Goal: Task Accomplishment & Management: Manage account settings

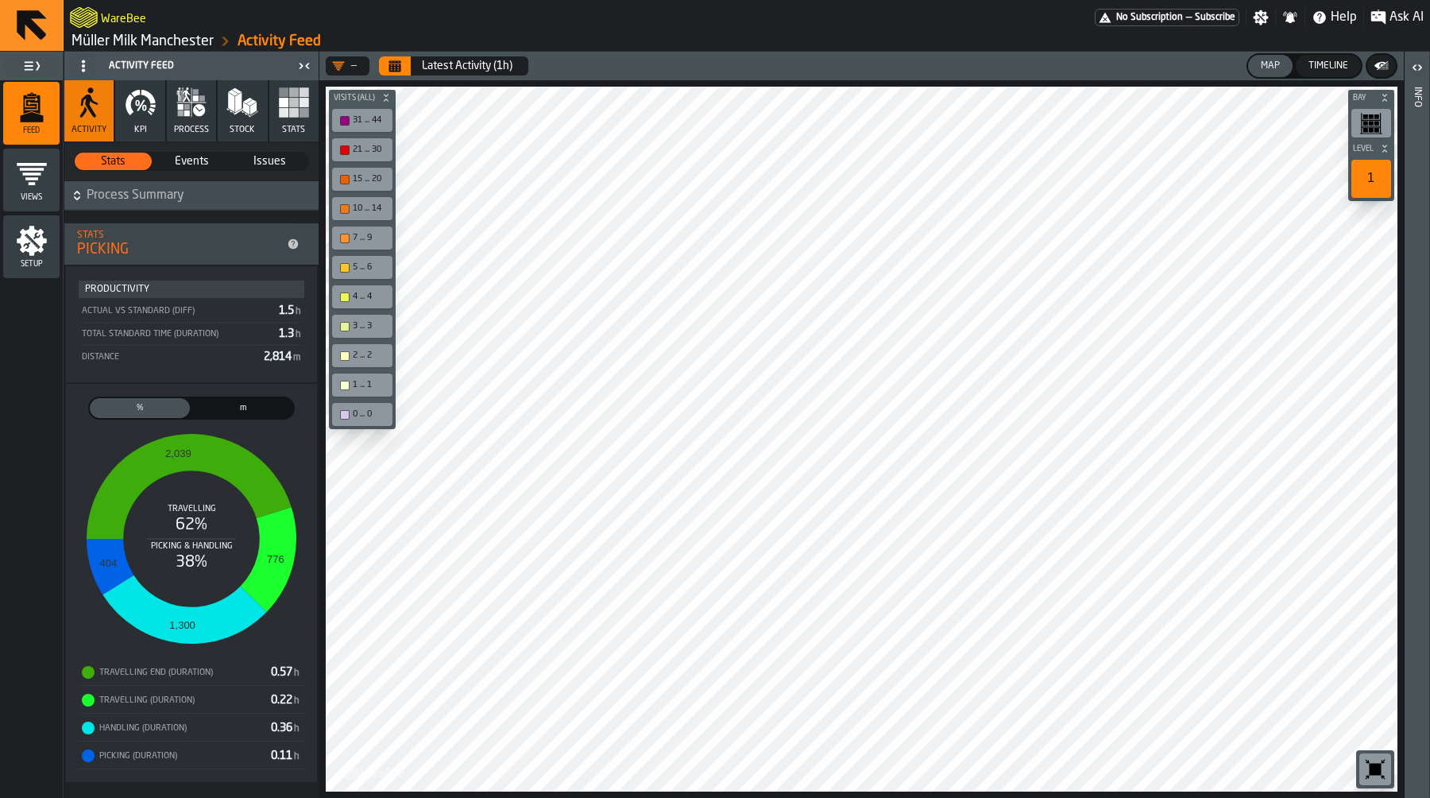
click at [164, 39] on link "Müller Milk Manchester" at bounding box center [143, 41] width 142 height 17
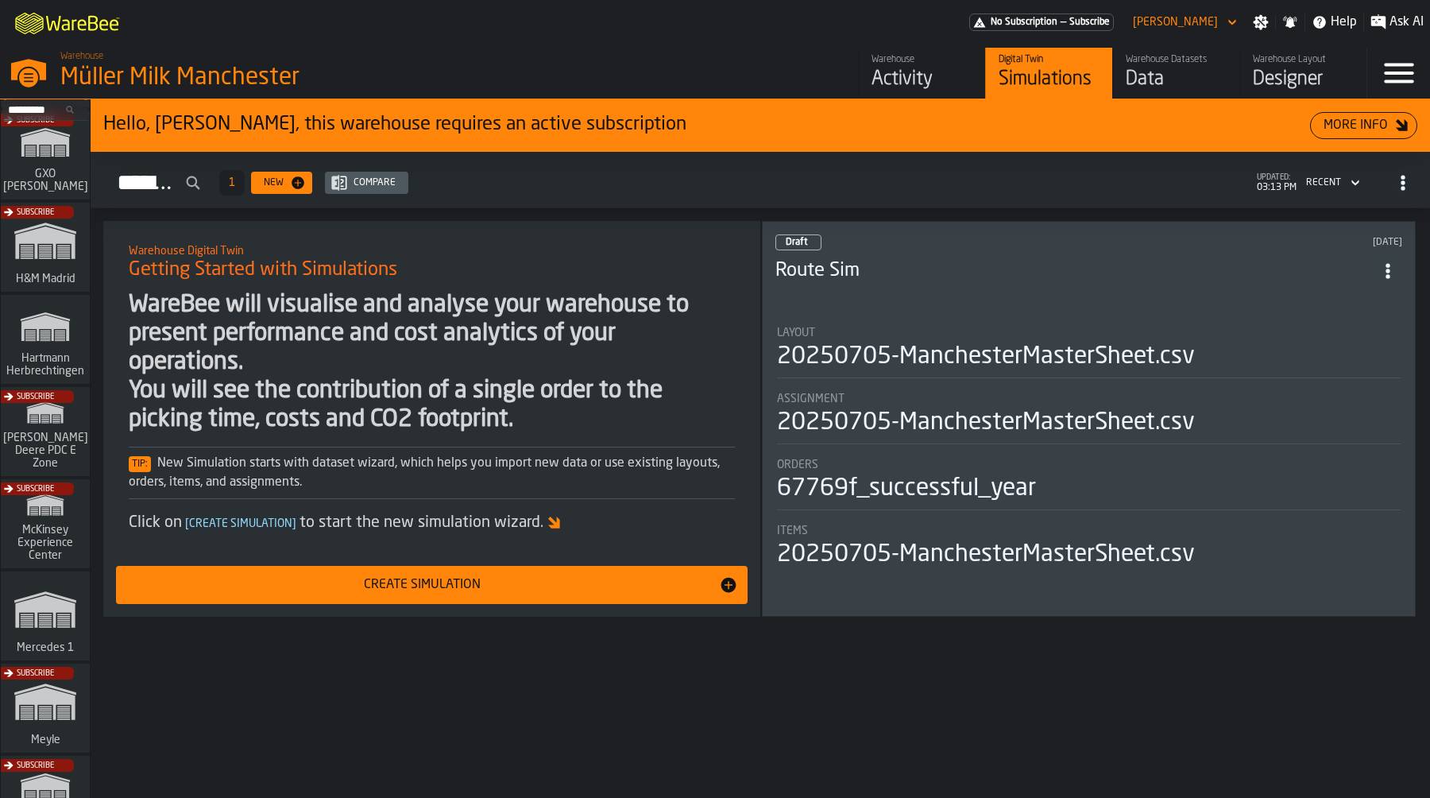
scroll to position [285, 0]
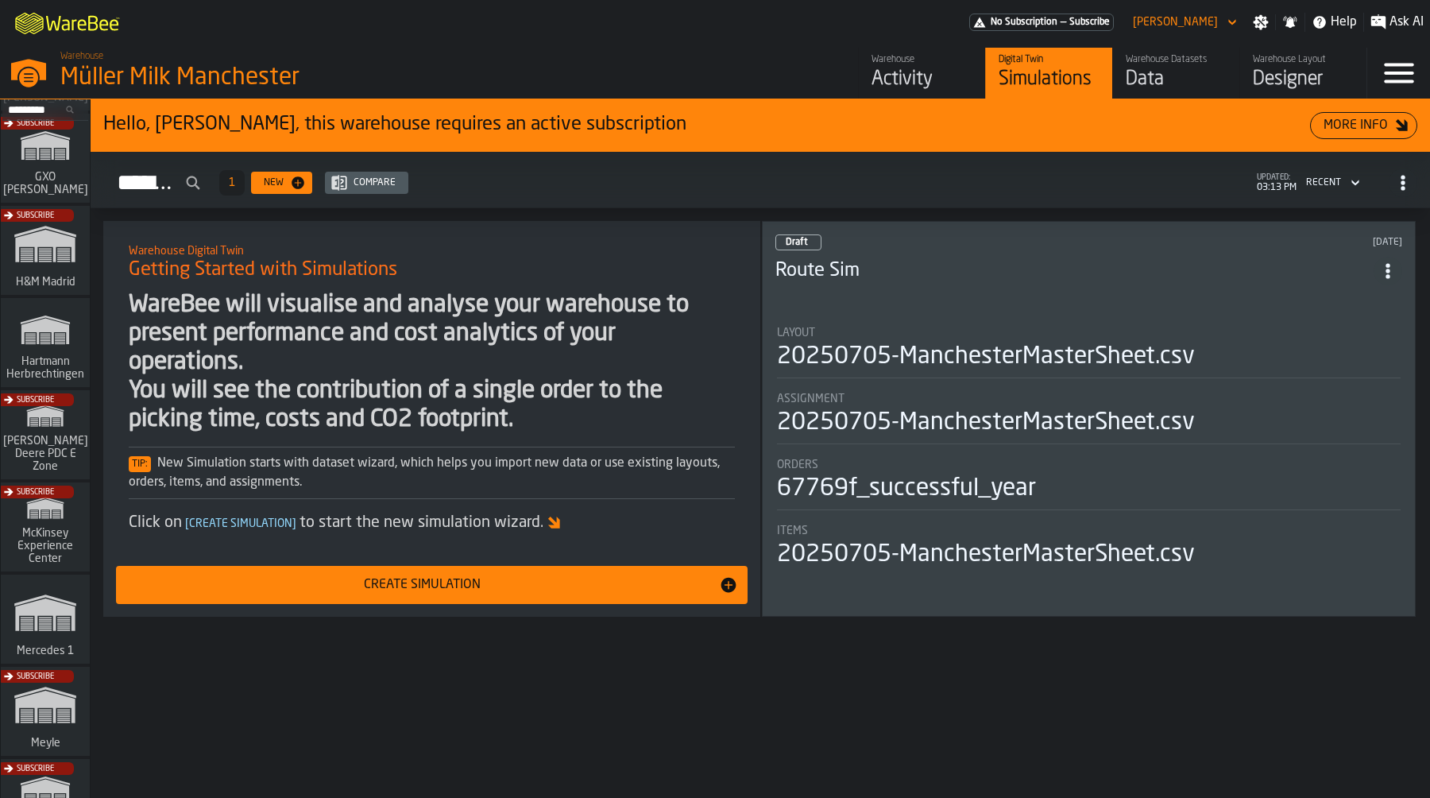
click at [60, 416] on div "Subscribe" at bounding box center [42, 439] width 89 height 92
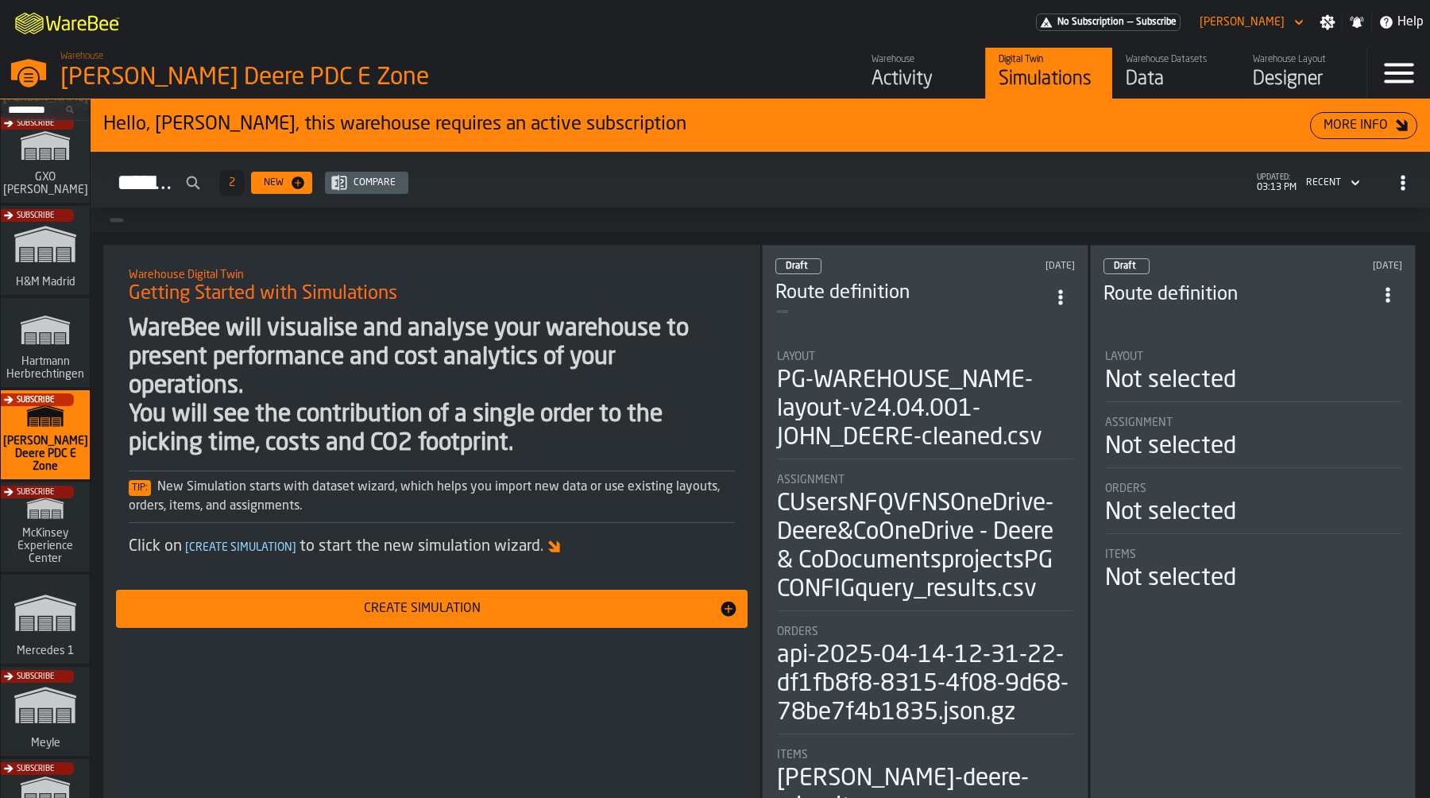
click at [1402, 67] on icon "button-toggle-Menu" at bounding box center [1399, 73] width 38 height 38
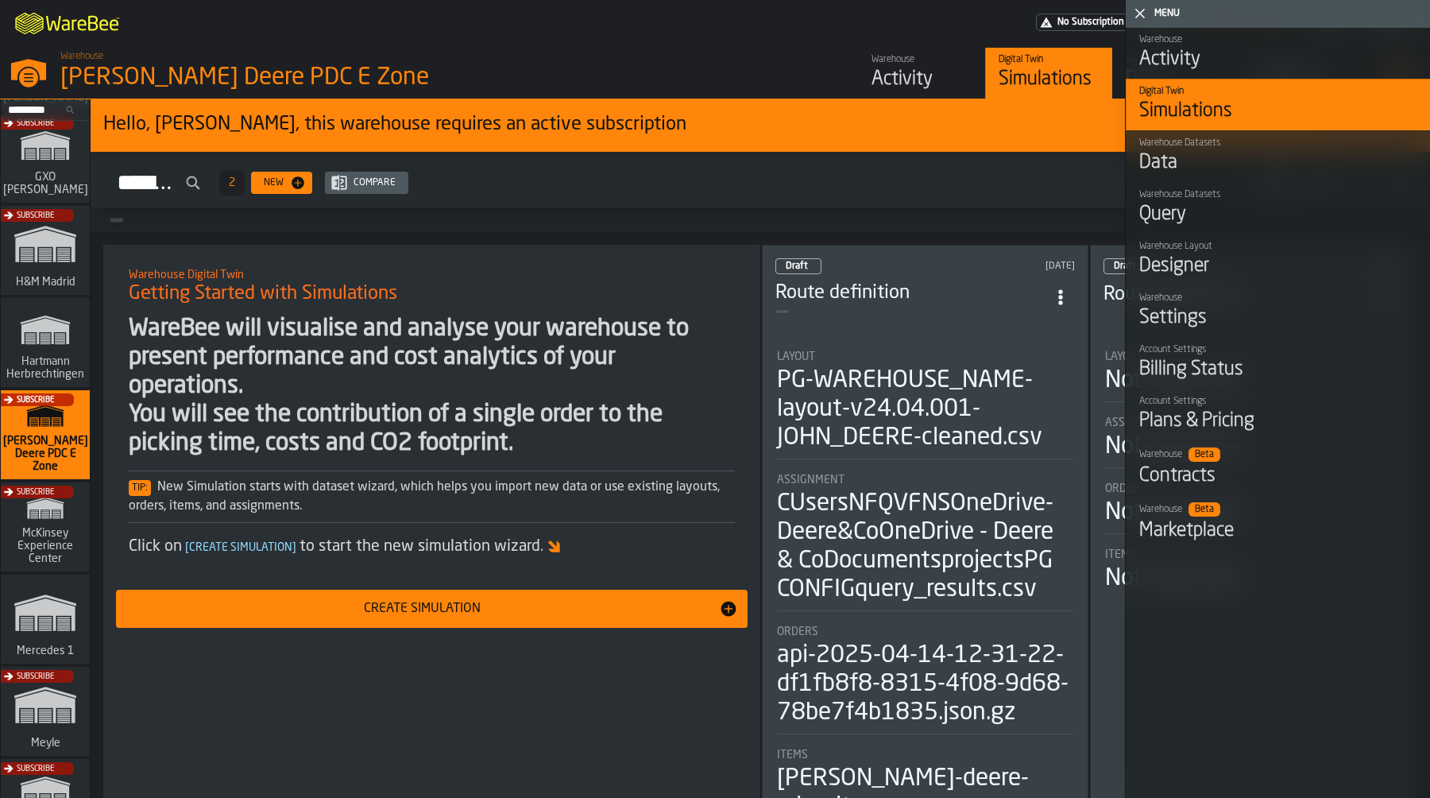
click at [1228, 365] on div "Billing Status" at bounding box center [1278, 369] width 278 height 25
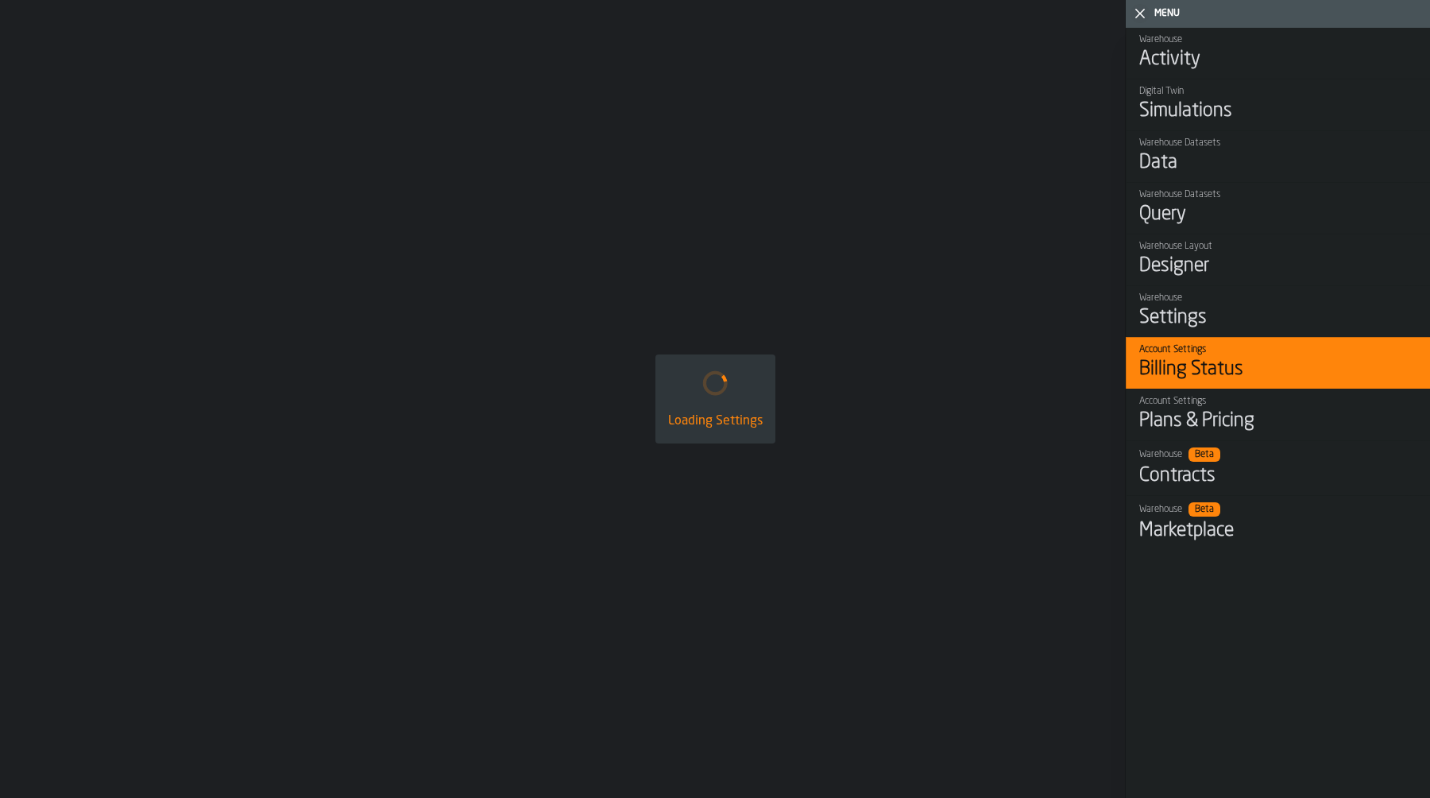
click at [1243, 412] on div "Plans & Pricing" at bounding box center [1278, 420] width 278 height 25
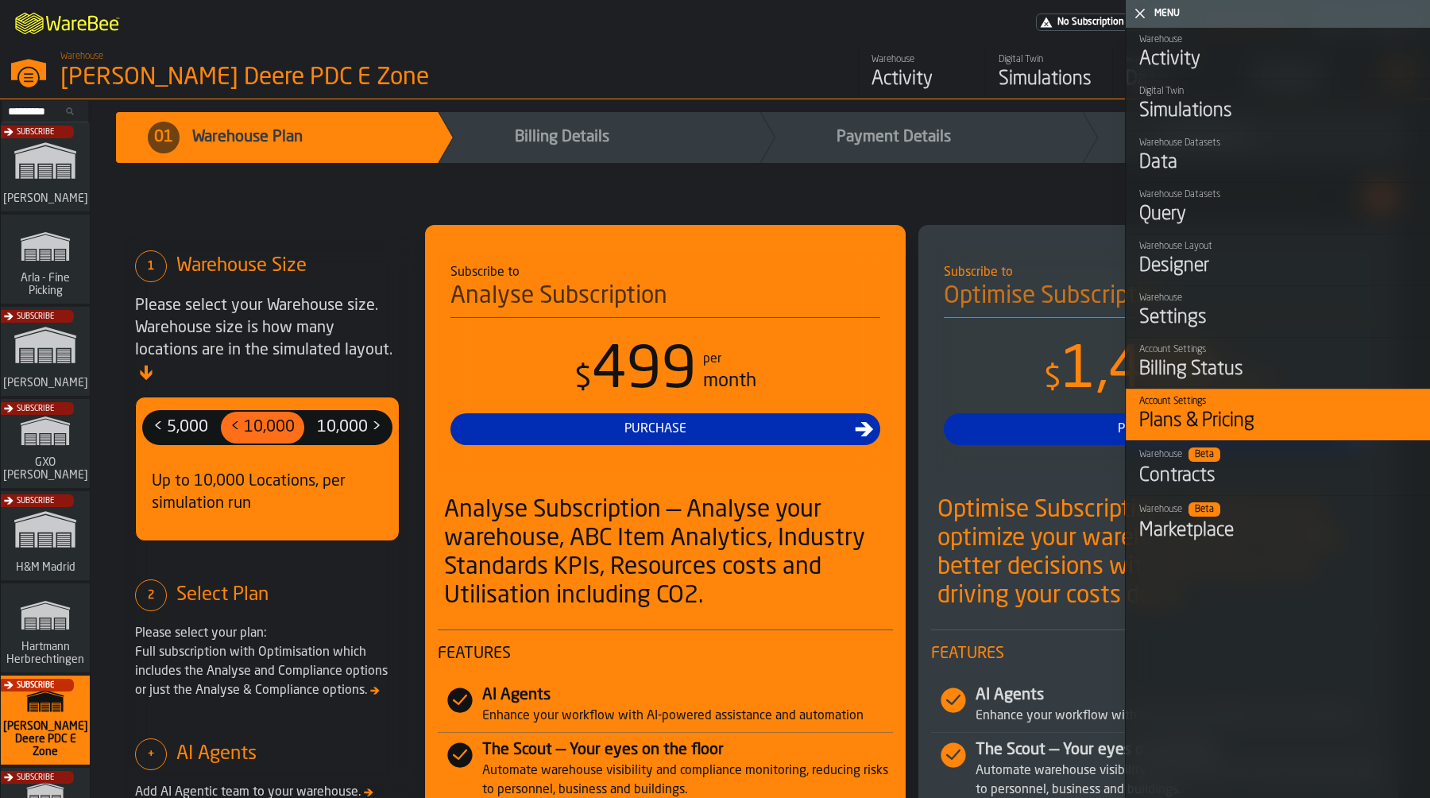
click at [1189, 300] on div "Warehouse" at bounding box center [1278, 297] width 278 height 11
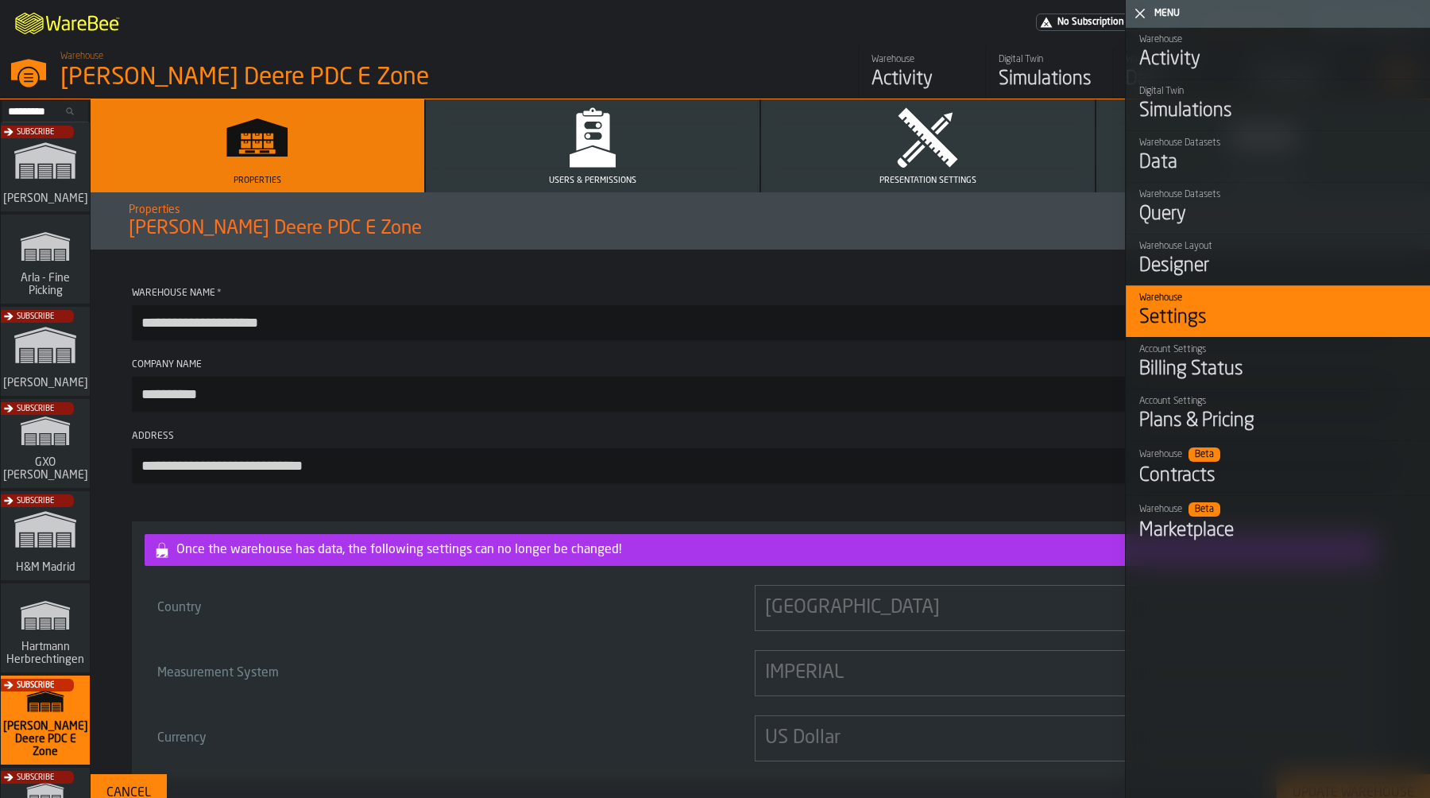
click at [696, 126] on button "Users & Permissions" at bounding box center [593, 145] width 334 height 93
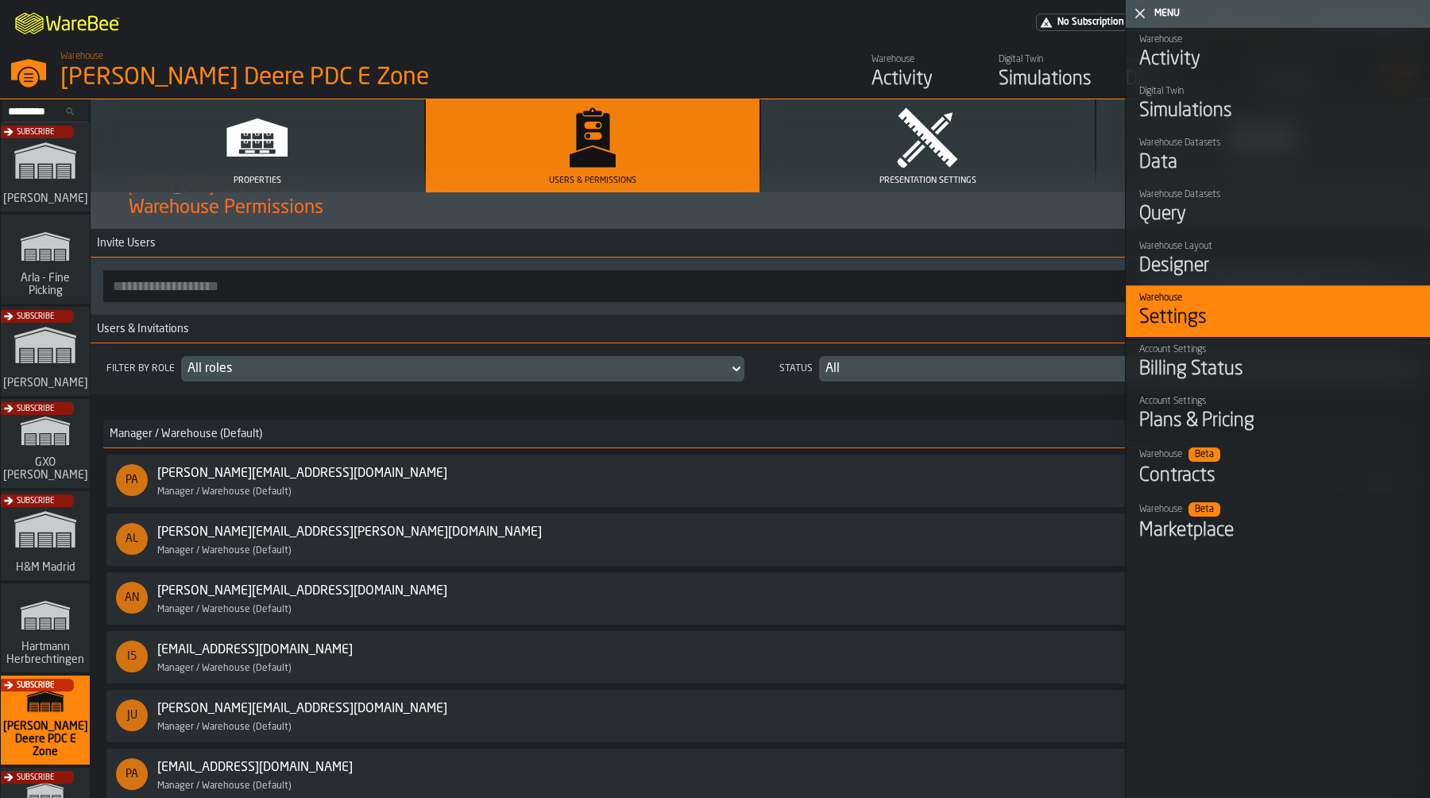
scroll to position [20, 0]
click at [1136, 17] on icon "button-toggle-Close me" at bounding box center [1140, 13] width 19 height 19
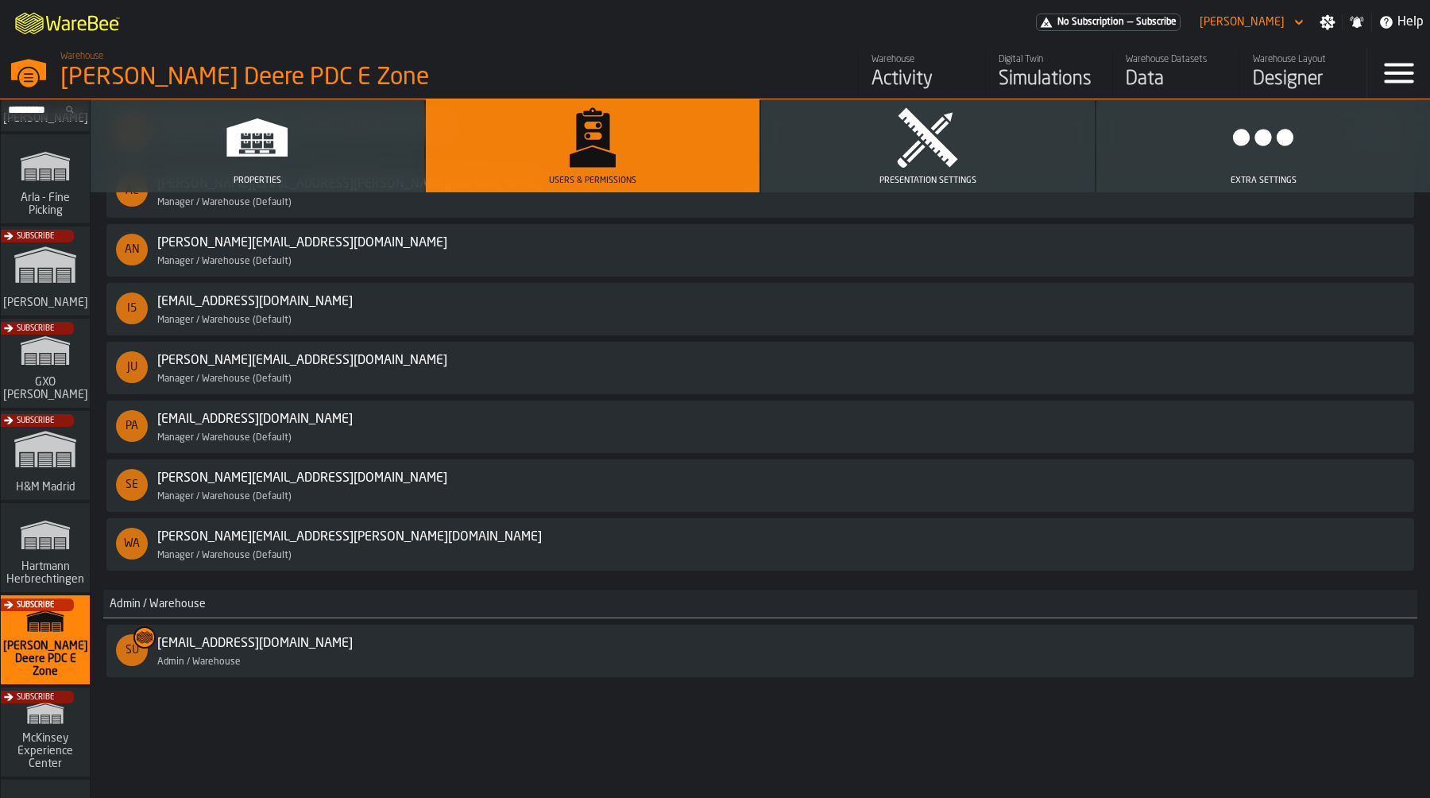
scroll to position [202, 0]
